Goal: Contribute content: Add original content to the website for others to see

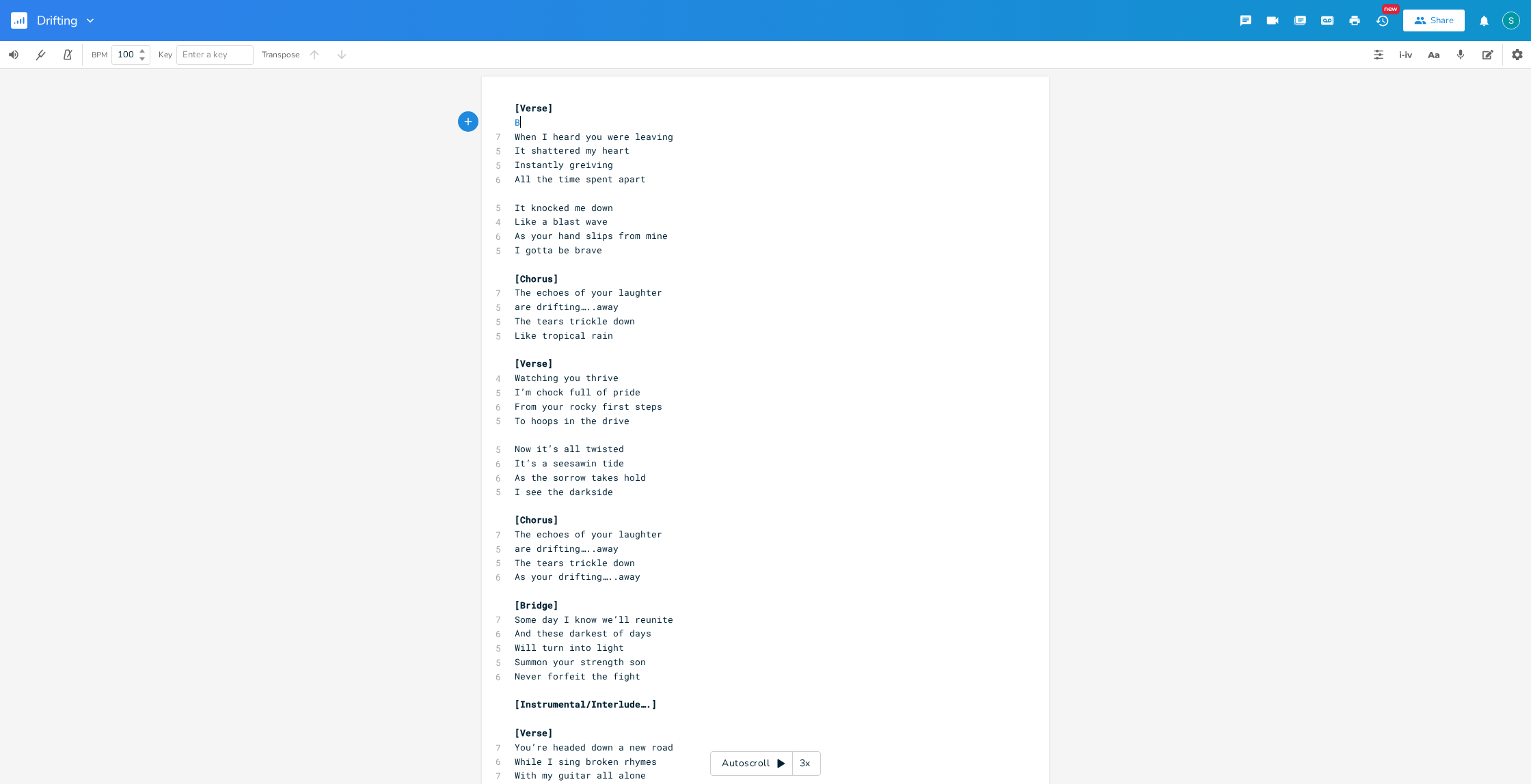
scroll to position [0, 5]
type textarea "B"
click at [627, 117] on pre "B" at bounding box center [759, 122] width 493 height 14
click at [628, 117] on pre "B" at bounding box center [759, 122] width 493 height 14
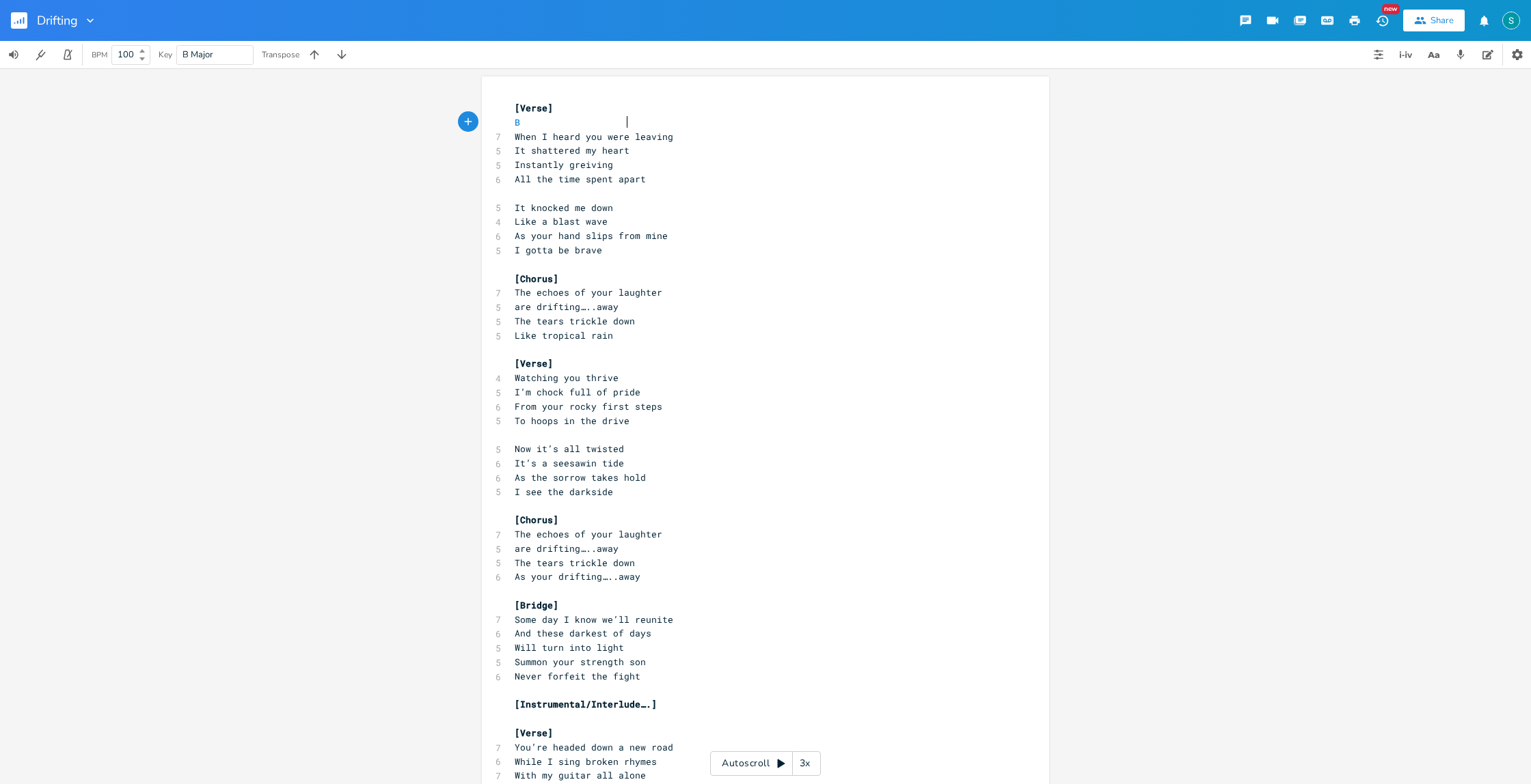
scroll to position [0, 46]
type textarea "C"
click at [753, 182] on pre "All the time spent apart" at bounding box center [759, 179] width 493 height 14
click at [689, 135] on pre "When I heard you were leaving" at bounding box center [759, 136] width 493 height 14
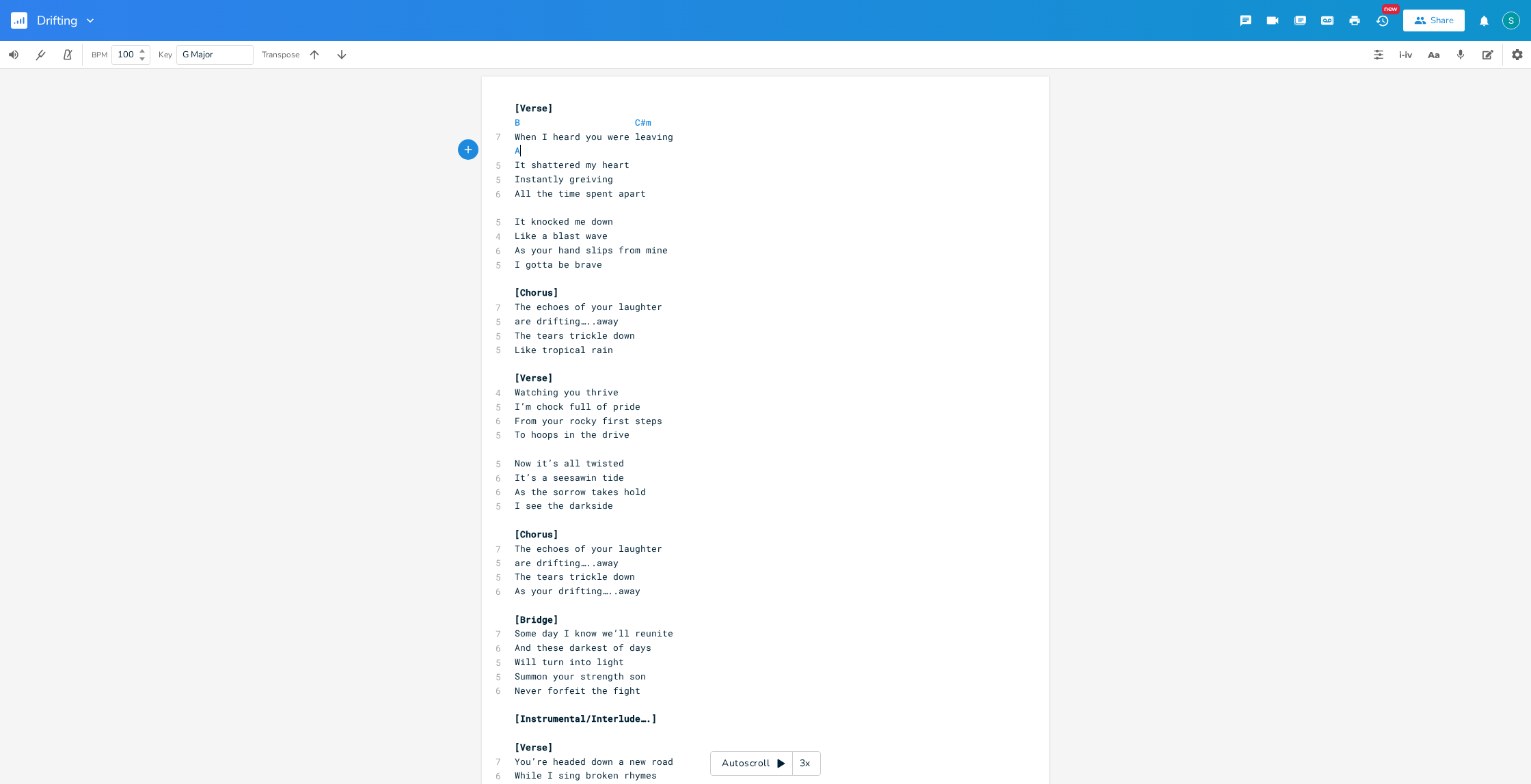
scroll to position [0, 6]
type textarea "A."
type textarea "E"
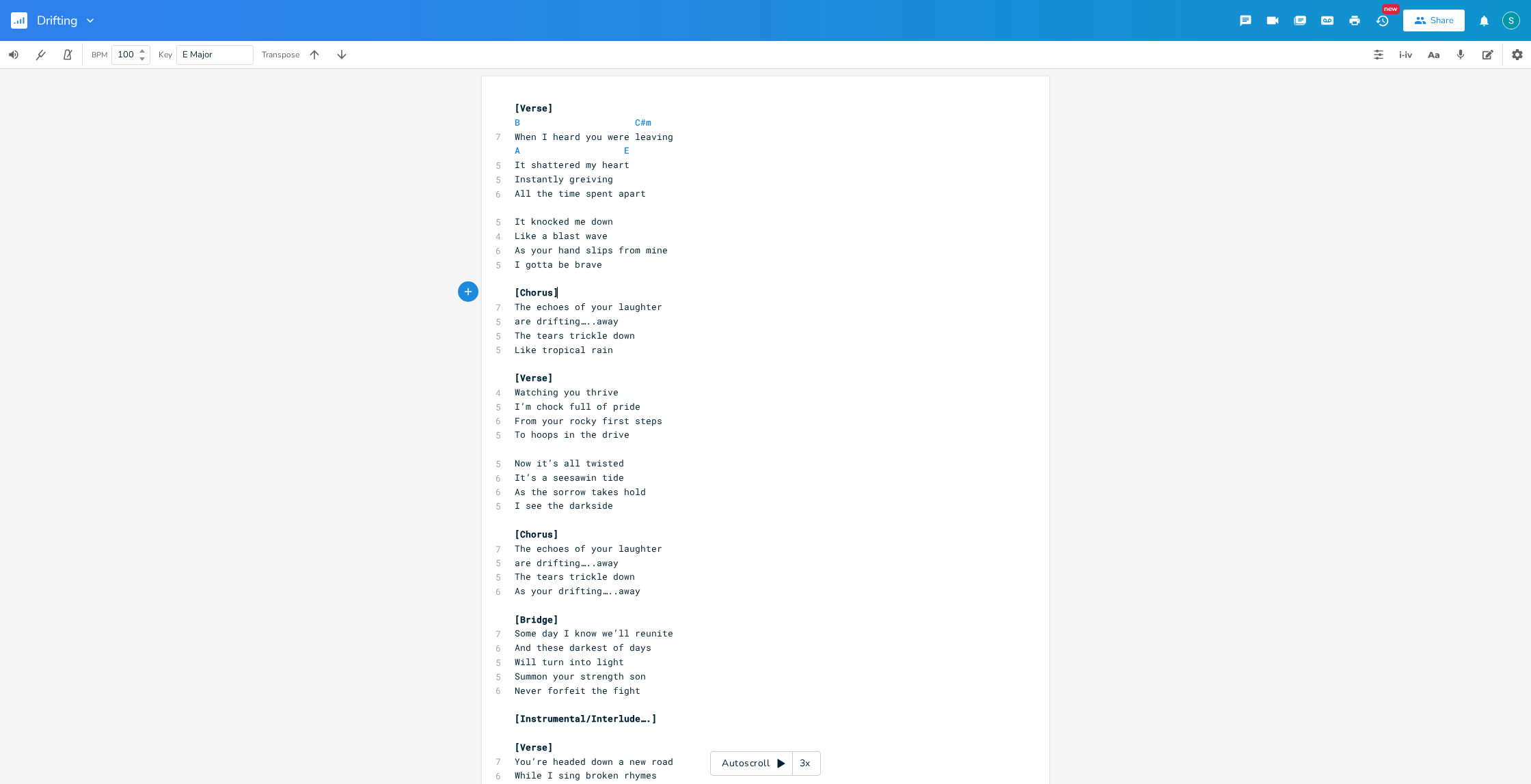
click at [567, 291] on pre "[Chorus]" at bounding box center [759, 292] width 493 height 14
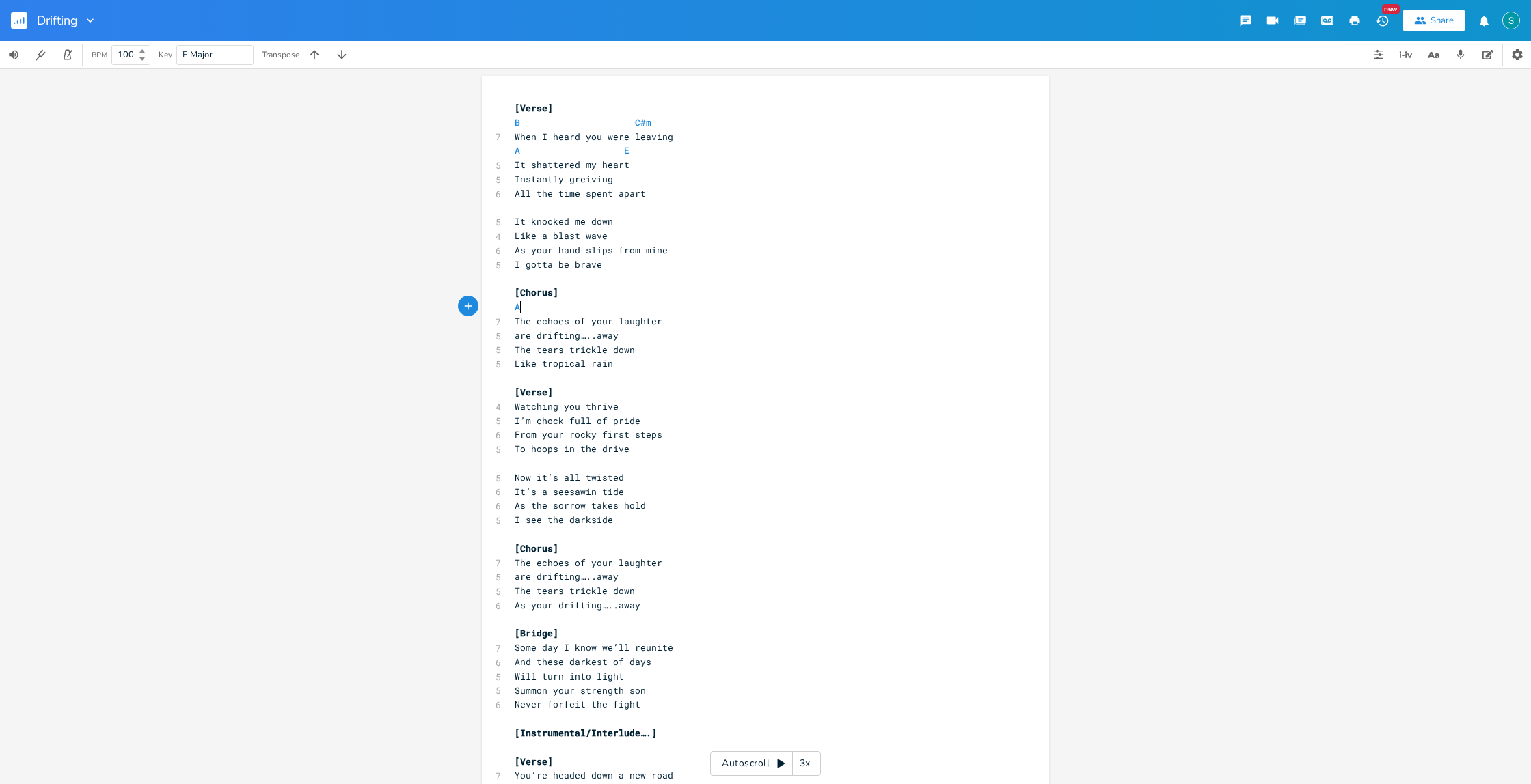
scroll to position [0, 7]
type textarea "A."
click at [534, 330] on span "are drifting…..away" at bounding box center [567, 335] width 104 height 12
click at [668, 318] on pre "The echoes of your laughter" at bounding box center [759, 321] width 493 height 14
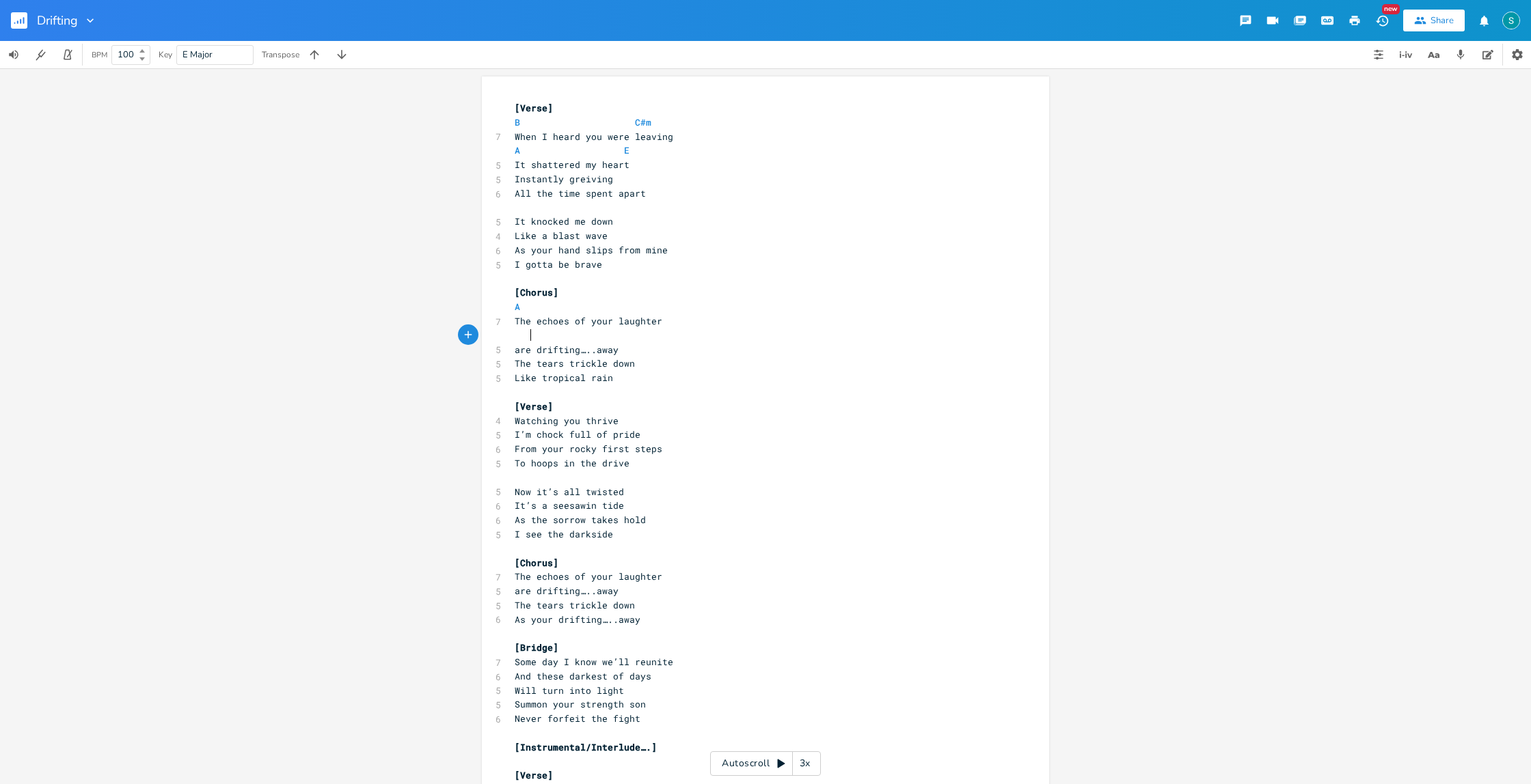
scroll to position [0, 8]
type textarea "E"
click at [580, 334] on pre "E" at bounding box center [759, 335] width 493 height 14
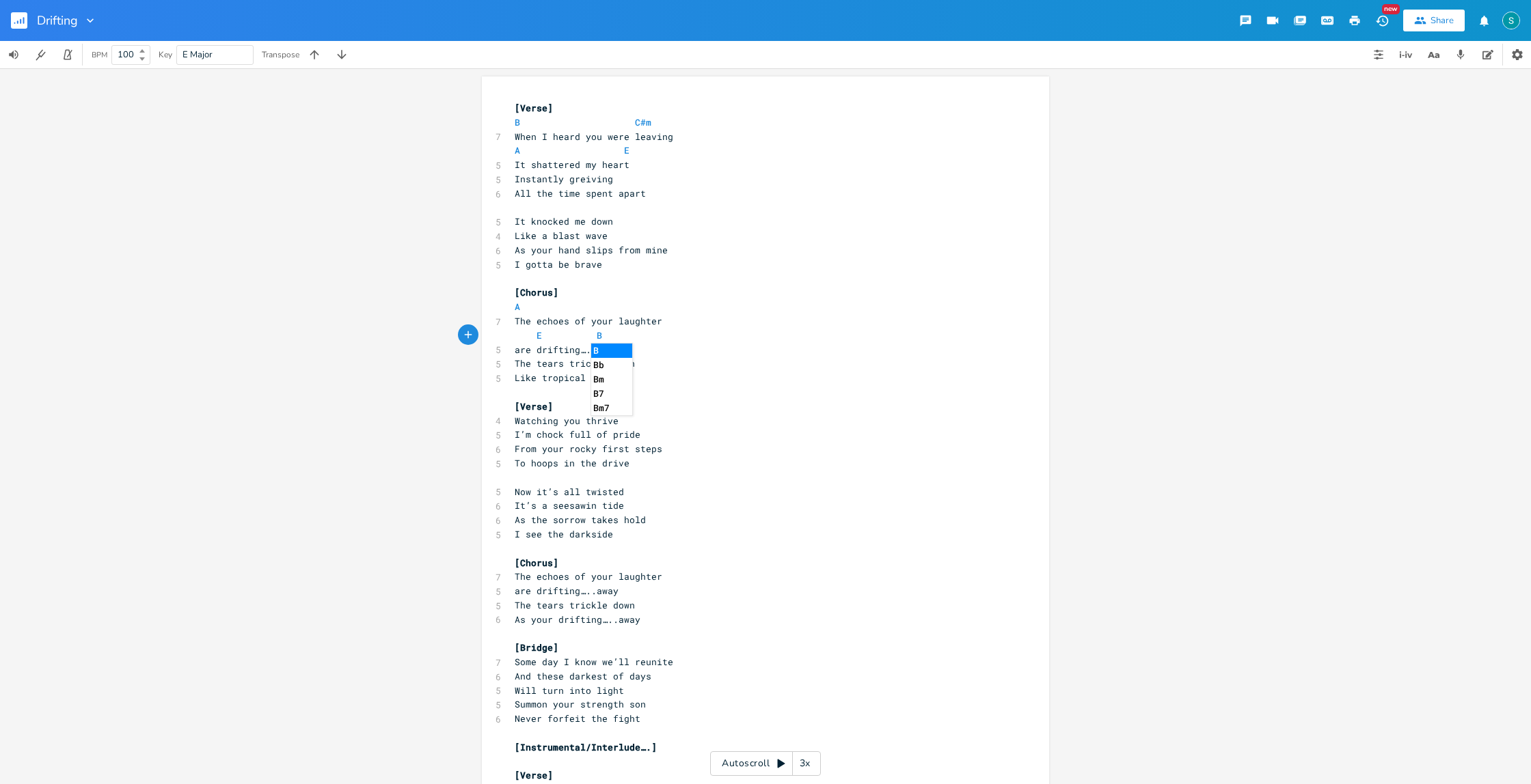
type textarea "B"
click at [619, 348] on pre "are drifting…..away" at bounding box center [759, 350] width 493 height 14
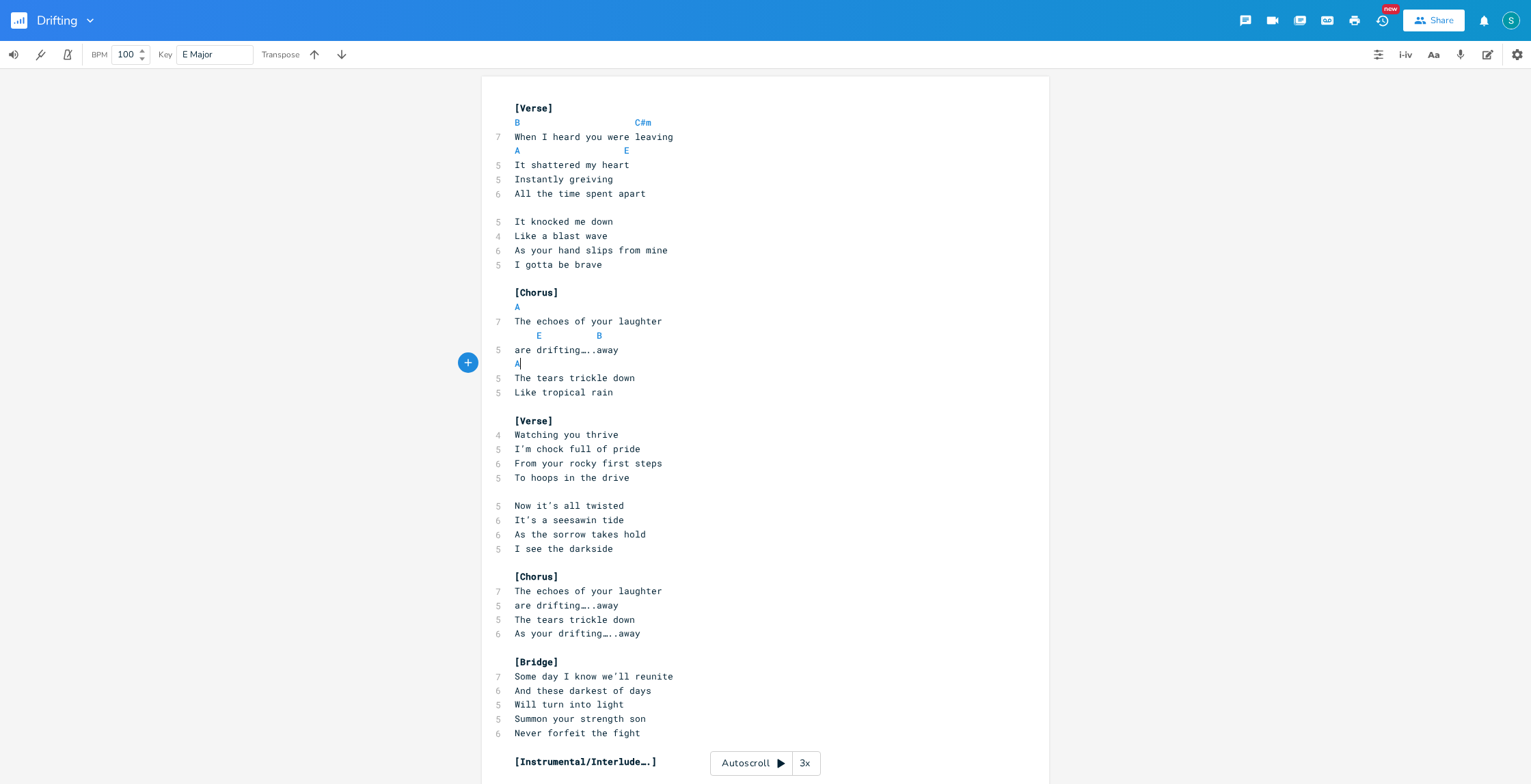
scroll to position [0, 7]
type textarea "A."
click at [645, 371] on pre "The tears trickle down" at bounding box center [759, 378] width 493 height 14
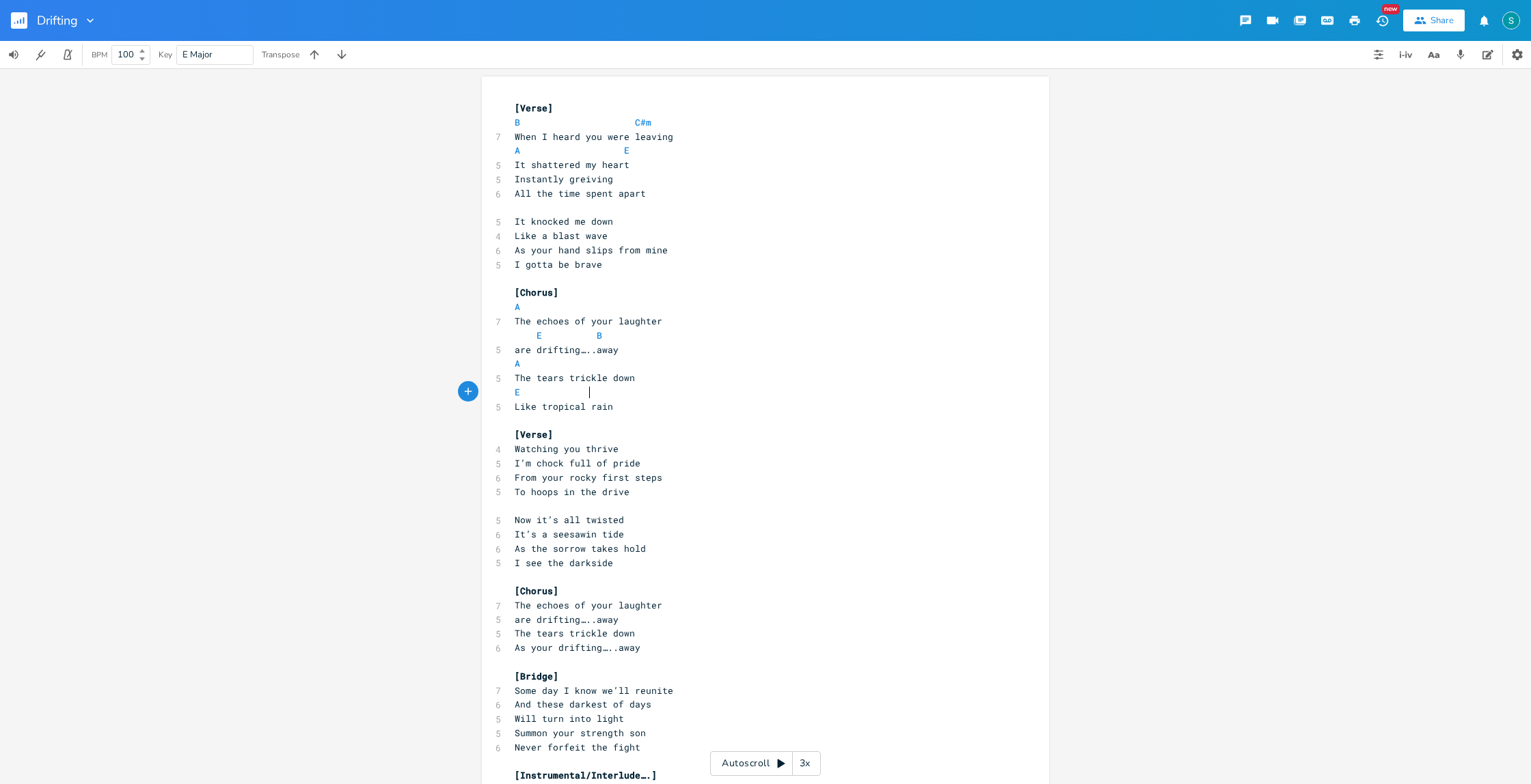
scroll to position [0, 35]
type textarea "E B"
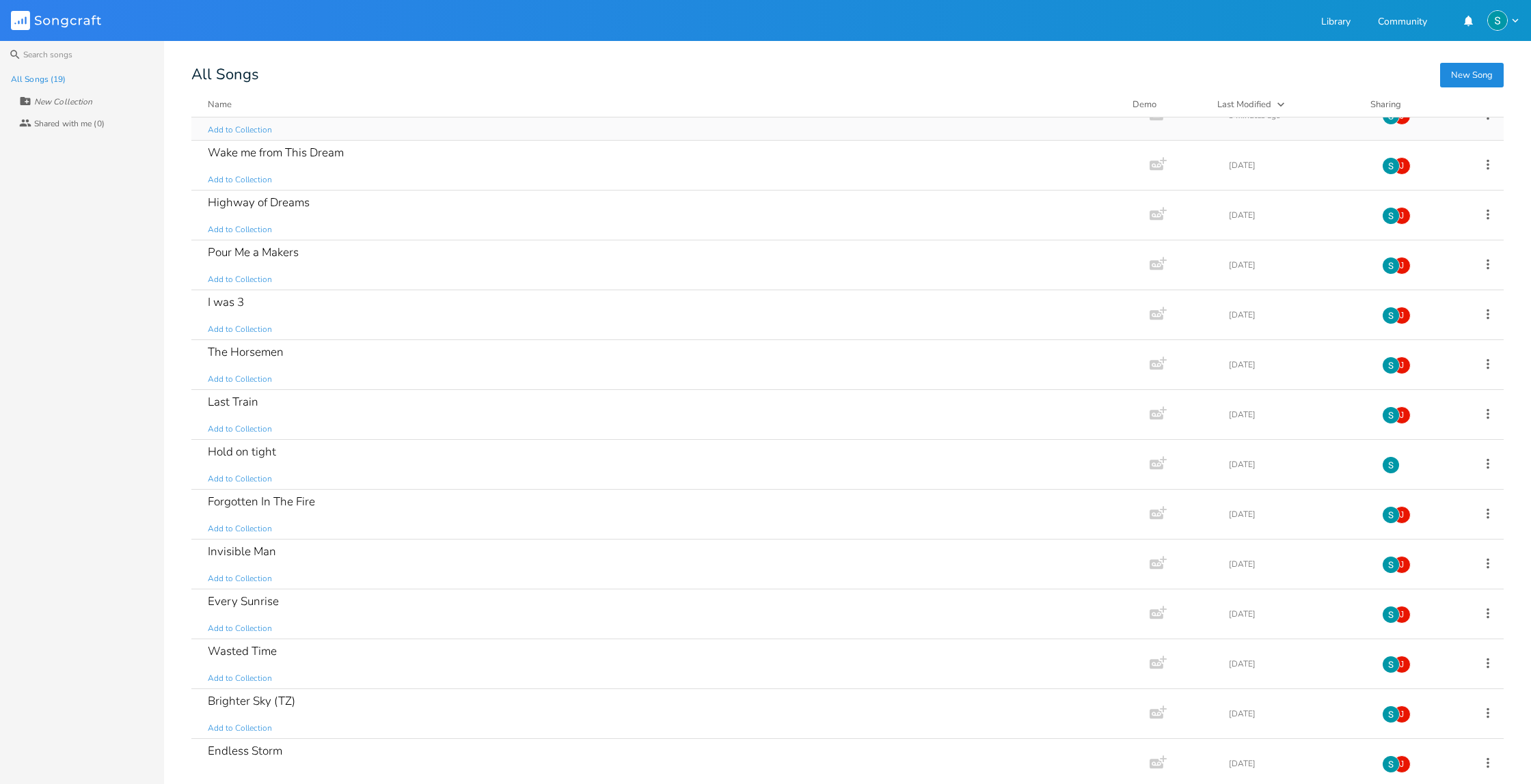
scroll to position [28, 0]
